Goal: Information Seeking & Learning: Learn about a topic

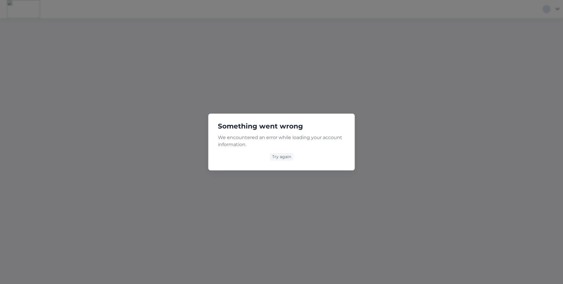
click at [19, 27] on div "Something went wrong We encountered an error while loading your account informa…" at bounding box center [281, 142] width 563 height 284
click at [284, 157] on div "Try again" at bounding box center [282, 157] width 24 height 8
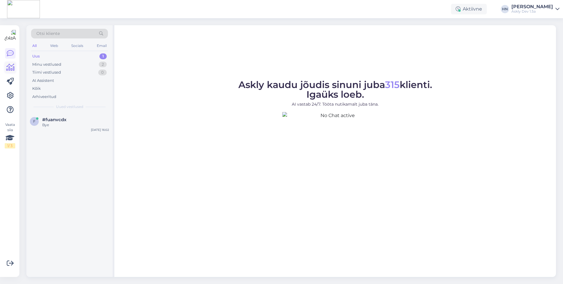
click at [10, 69] on icon at bounding box center [10, 67] width 9 height 7
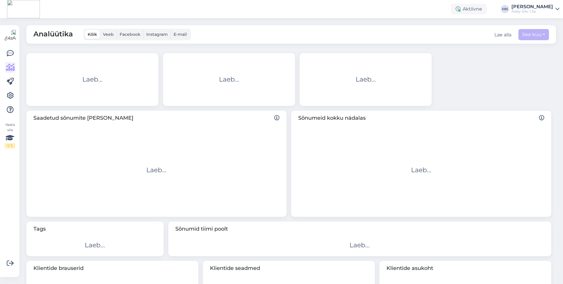
click at [111, 33] on span "Veeb" at bounding box center [108, 34] width 11 height 5
click at [100, 30] on input "Veeb" at bounding box center [100, 30] width 0 height 0
click at [94, 35] on span "Kõik" at bounding box center [92, 34] width 9 height 5
click at [85, 30] on input "Kõik" at bounding box center [85, 30] width 0 height 0
click at [111, 30] on label "Veeb" at bounding box center [108, 34] width 17 height 9
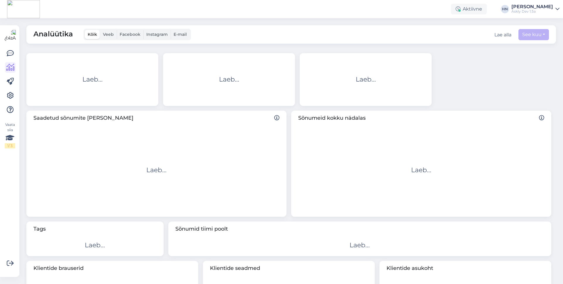
click at [100, 30] on input "Veeb" at bounding box center [100, 30] width 0 height 0
click at [97, 34] on label "Kõik" at bounding box center [92, 34] width 15 height 9
click at [85, 30] on input "Kõik" at bounding box center [85, 30] width 0 height 0
click at [92, 37] on span "Kõik" at bounding box center [92, 34] width 9 height 5
click at [85, 30] on input "Kõik" at bounding box center [85, 30] width 0 height 0
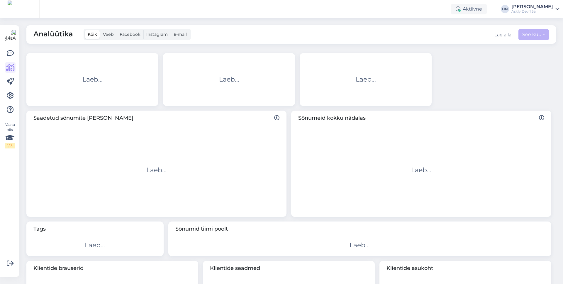
click at [101, 33] on label "Veeb" at bounding box center [108, 34] width 17 height 9
click at [100, 30] on input "Veeb" at bounding box center [100, 30] width 0 height 0
click at [91, 35] on span "Kõik" at bounding box center [92, 34] width 9 height 5
click at [85, 30] on input "Kõik" at bounding box center [85, 30] width 0 height 0
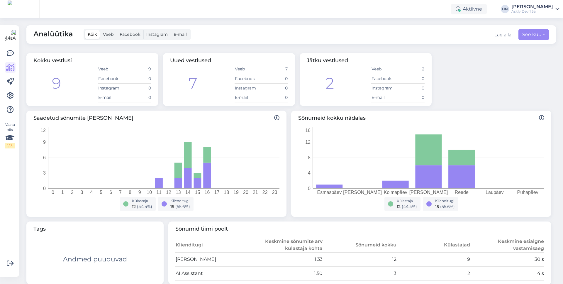
click at [111, 33] on span "Veeb" at bounding box center [108, 34] width 11 height 5
click at [100, 30] on input "Veeb" at bounding box center [100, 30] width 0 height 0
click at [89, 36] on span "Kõik" at bounding box center [92, 34] width 9 height 5
click at [85, 30] on input "Kõik" at bounding box center [85, 30] width 0 height 0
click at [111, 34] on span "Veeb" at bounding box center [108, 34] width 11 height 5
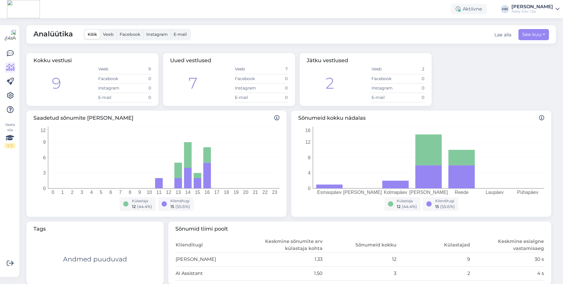
click at [100, 30] on input "Veeb" at bounding box center [100, 30] width 0 height 0
click at [179, 37] on span "E-mail" at bounding box center [180, 34] width 13 height 5
click at [171, 30] on input "E-mail" at bounding box center [171, 30] width 0 height 0
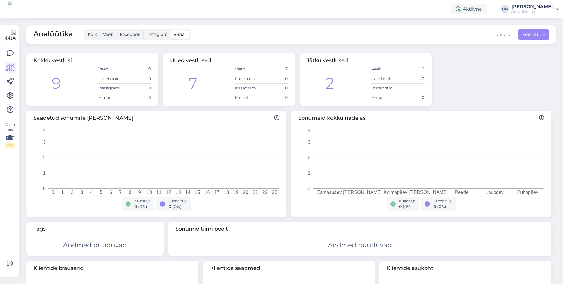
click at [165, 32] on span "Instagram" at bounding box center [156, 34] width 21 height 5
click at [143, 30] on input "Instagram" at bounding box center [143, 30] width 0 height 0
click at [100, 35] on label "Veeb" at bounding box center [108, 34] width 17 height 9
click at [100, 30] on input "Veeb" at bounding box center [100, 30] width 0 height 0
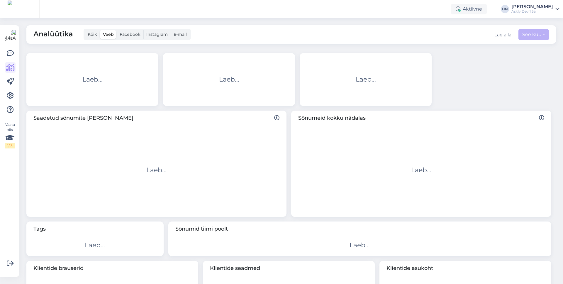
click at [97, 35] on span "Kõik" at bounding box center [92, 34] width 9 height 5
click at [85, 30] on input "Kõik" at bounding box center [85, 30] width 0 height 0
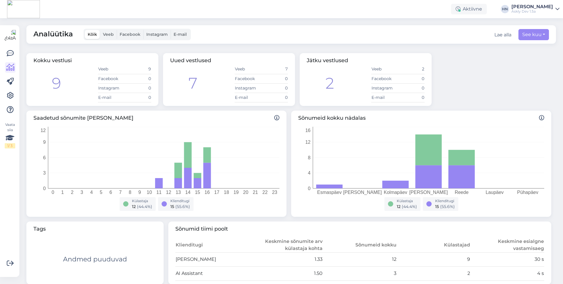
click at [111, 34] on span "Veeb" at bounding box center [108, 34] width 11 height 5
click at [100, 30] on input "Veeb" at bounding box center [100, 30] width 0 height 0
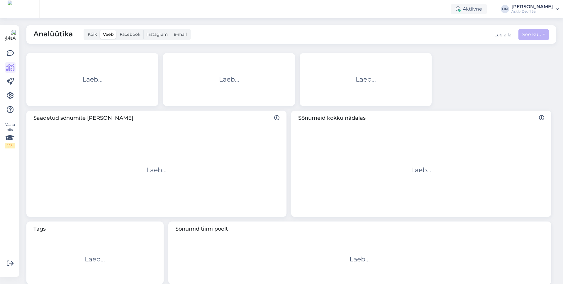
click at [92, 33] on span "Kõik" at bounding box center [92, 34] width 9 height 5
click at [85, 30] on input "Kõik" at bounding box center [85, 30] width 0 height 0
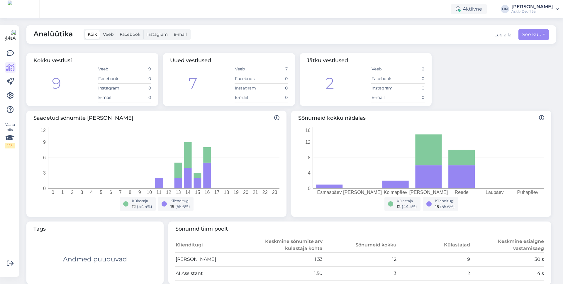
click at [109, 34] on span "Veeb" at bounding box center [108, 34] width 11 height 5
click at [100, 30] on input "Veeb" at bounding box center [100, 30] width 0 height 0
click at [89, 34] on span "Kõik" at bounding box center [92, 34] width 9 height 5
click at [85, 30] on input "Kõik" at bounding box center [85, 30] width 0 height 0
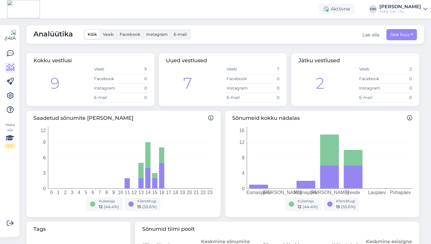
click at [212, 36] on div "Analüütika Kõik Veeb Facebook Instagram E-mail Lae alla See kuu" at bounding box center [225, 34] width 398 height 18
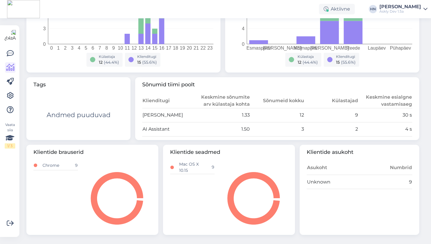
scroll to position [144, 0]
